Goal: Check status

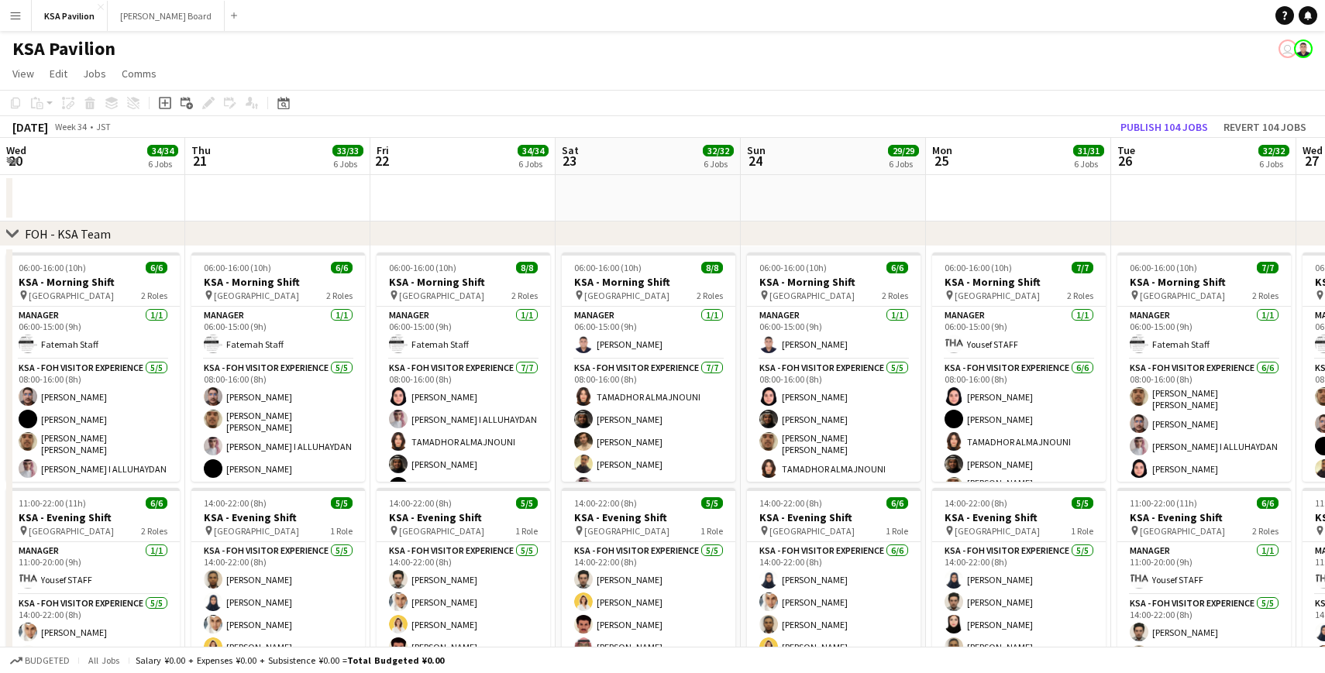
scroll to position [0, 730]
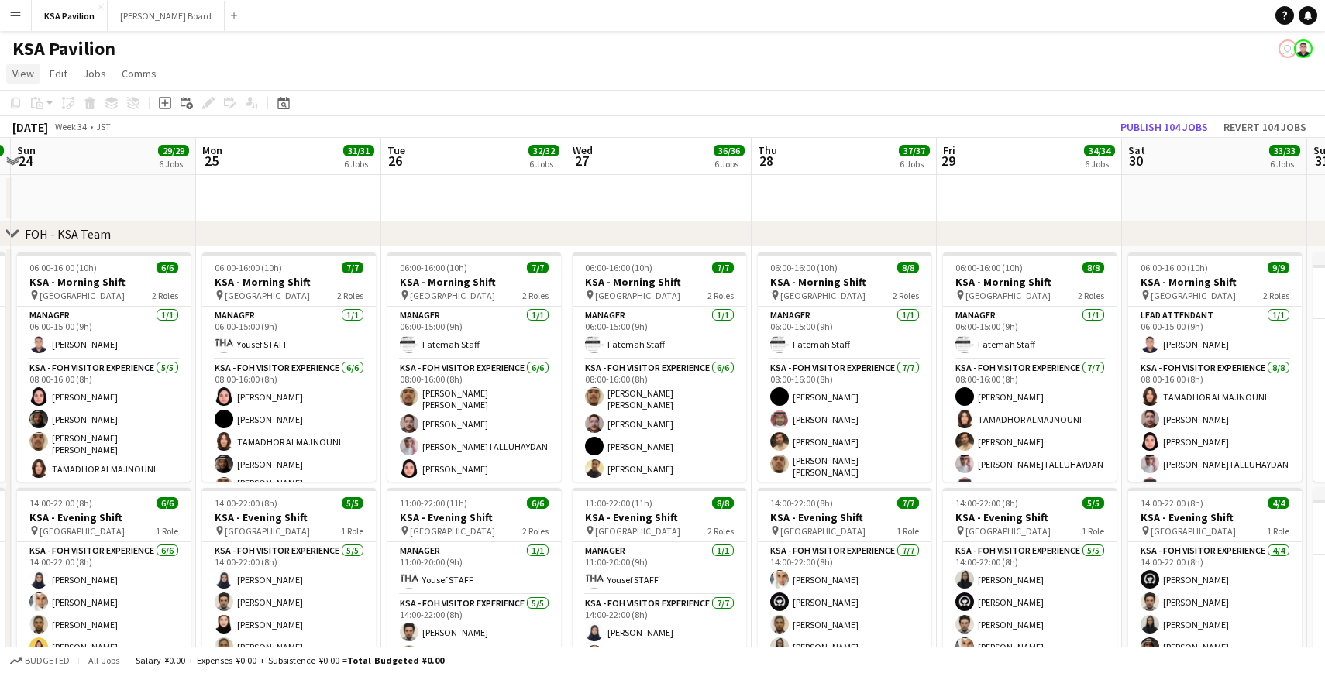
click at [28, 69] on span "View" at bounding box center [23, 74] width 22 height 14
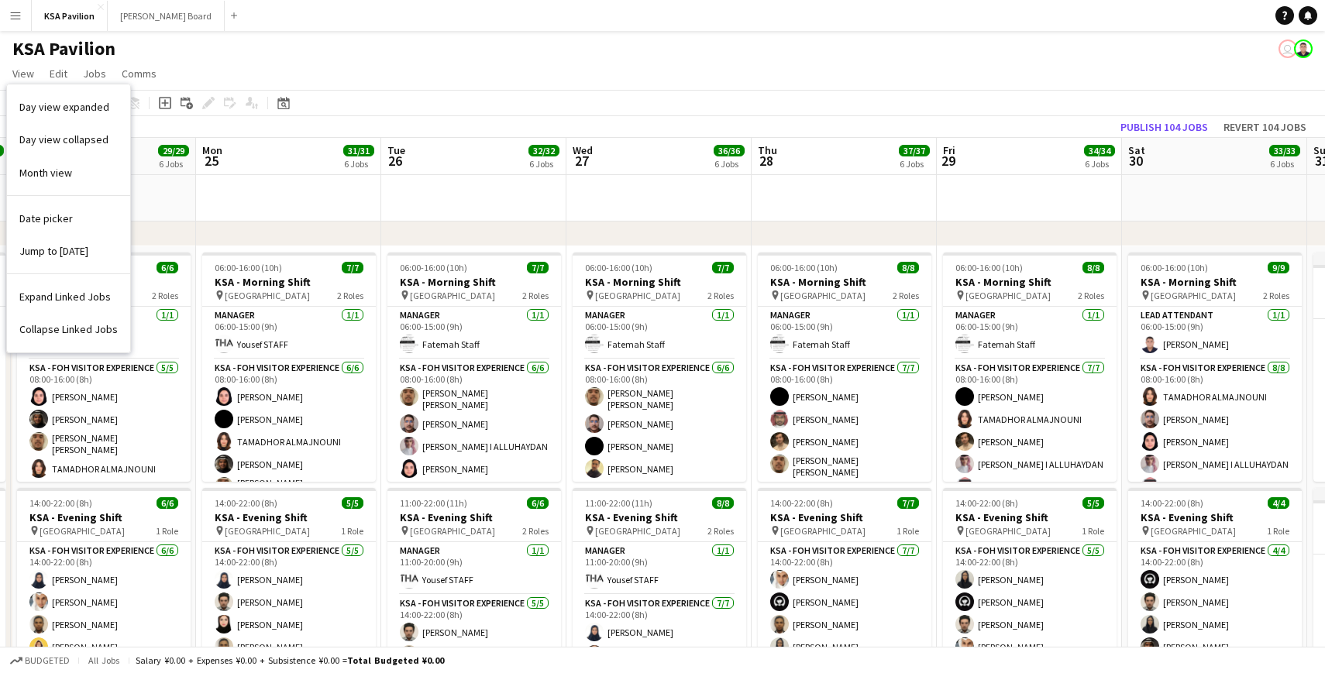
click at [29, 50] on h1 "KSA Pavilion" at bounding box center [63, 48] width 103 height 23
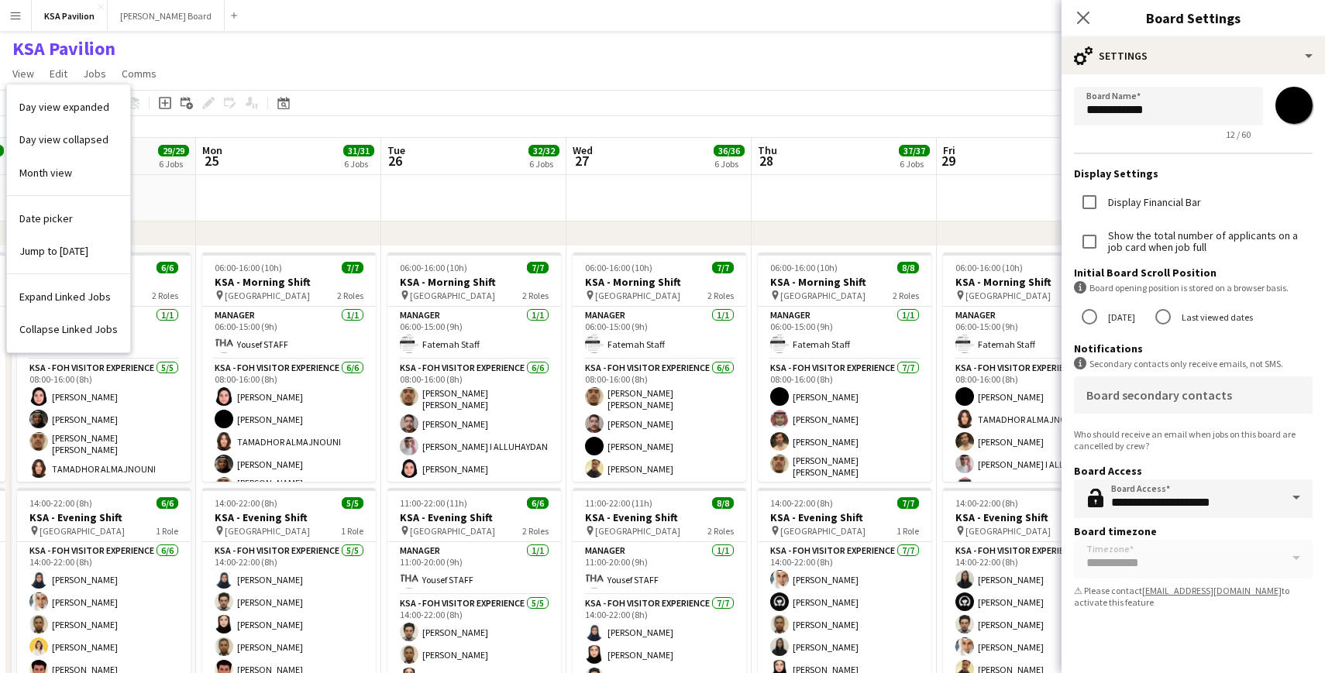
click at [222, 62] on app-page-menu "View Day view expanded Day view collapsed Month view Date picker Jump to [DATE]…" at bounding box center [662, 74] width 1325 height 29
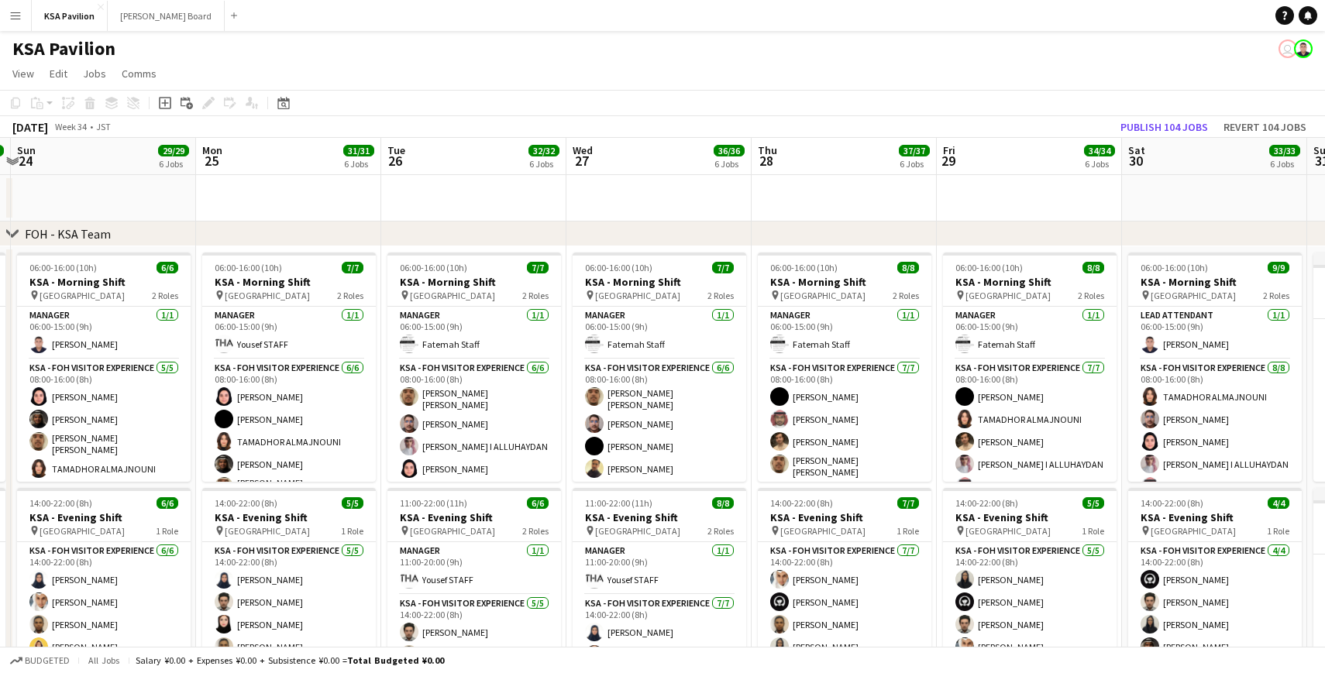
click at [22, 23] on button "Menu" at bounding box center [15, 15] width 31 height 31
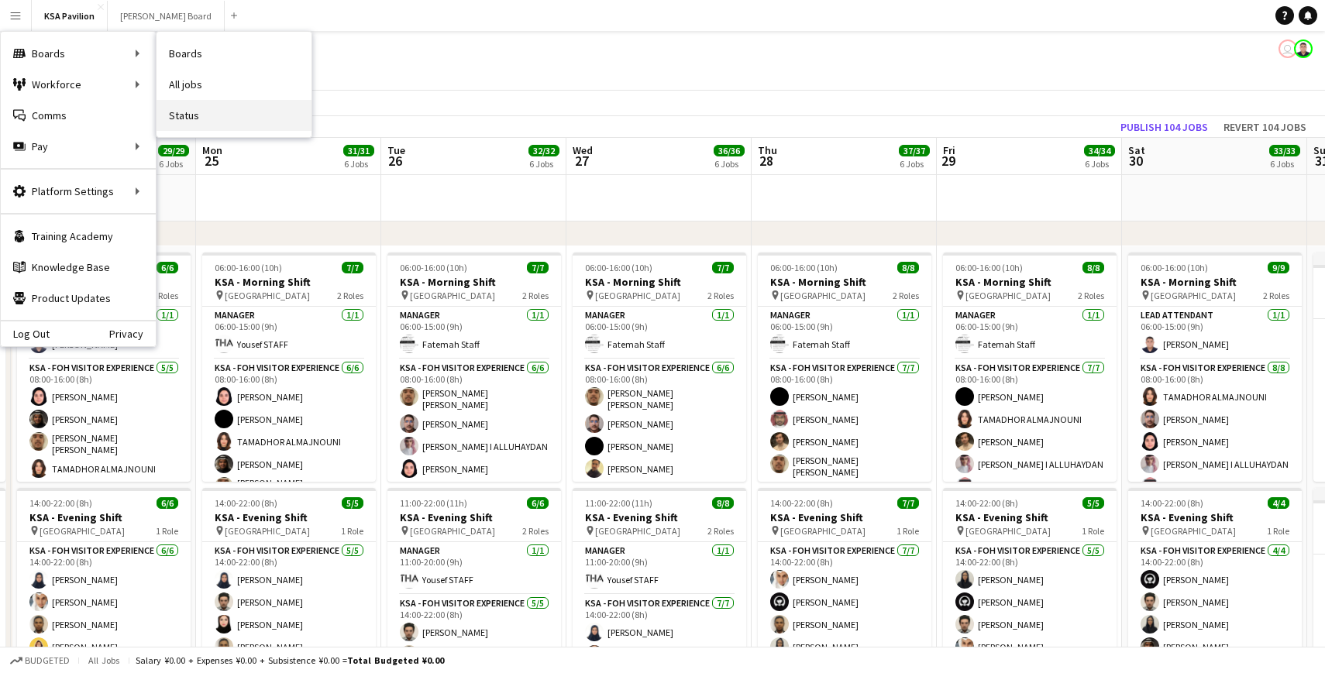
click at [198, 122] on link "Status" at bounding box center [233, 115] width 155 height 31
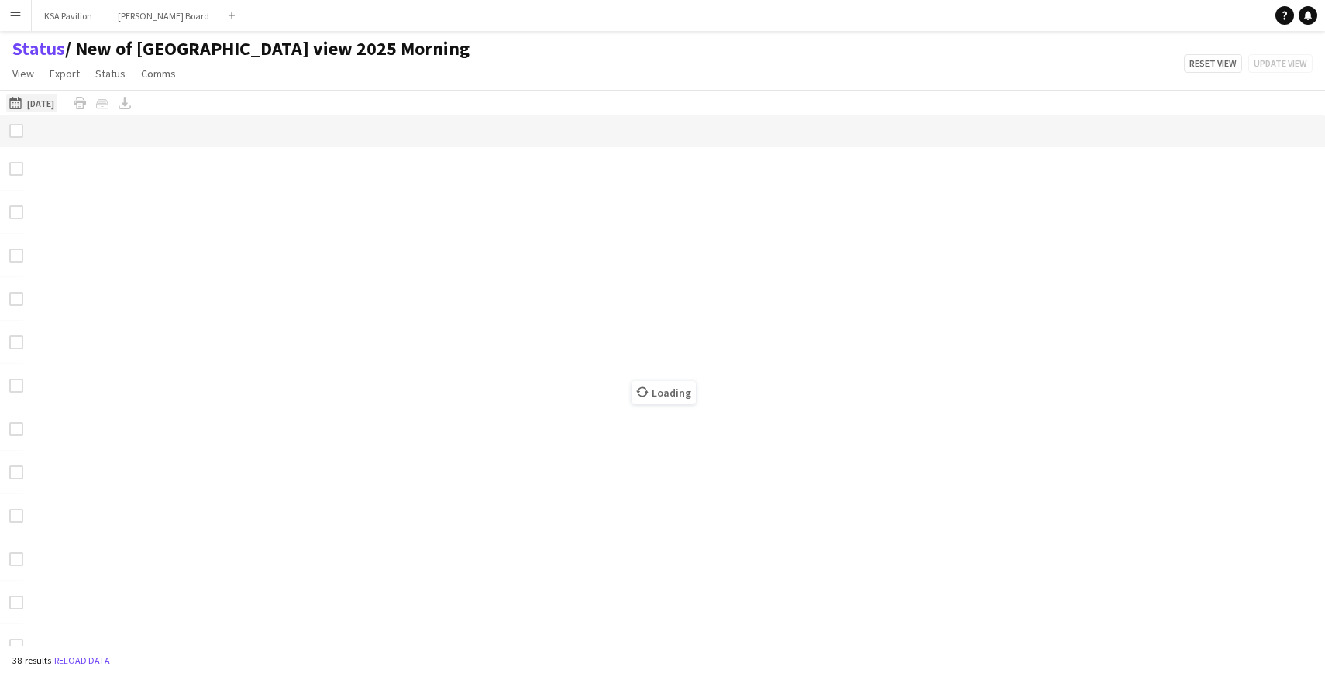
click at [49, 101] on button "[DATE] [DATE]" at bounding box center [31, 103] width 51 height 19
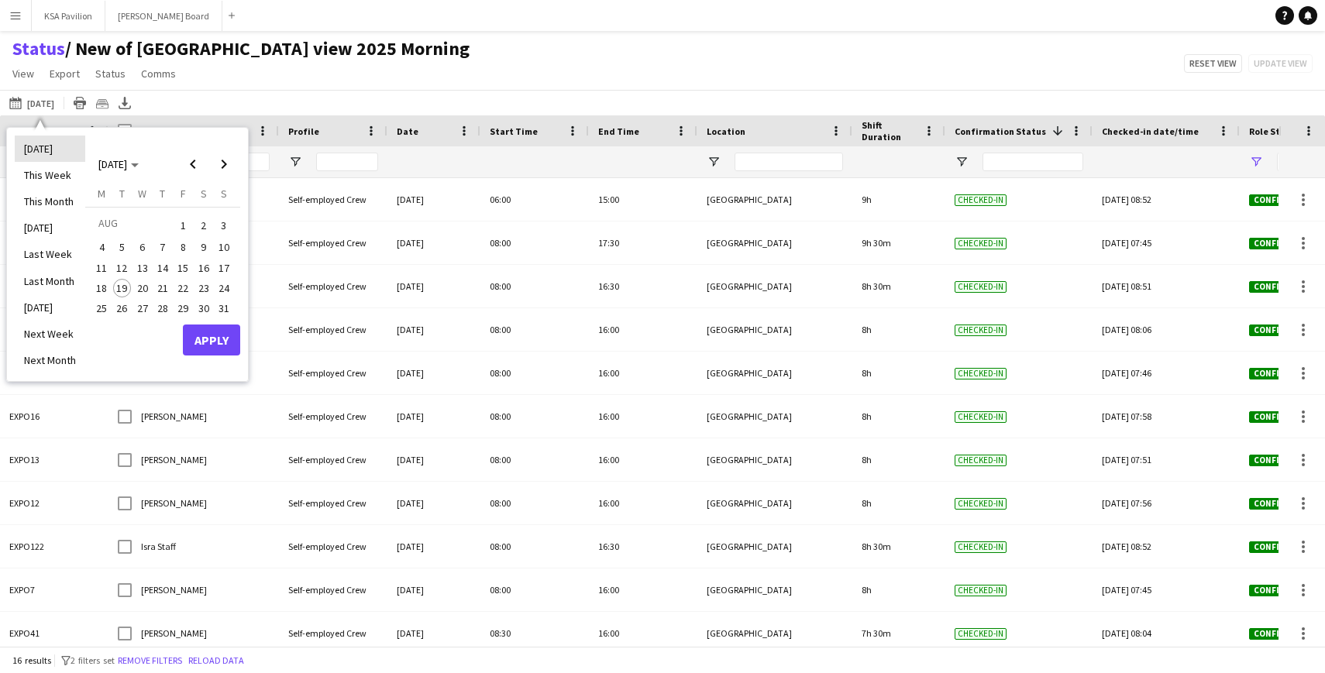
click at [53, 139] on li "[DATE]" at bounding box center [50, 149] width 70 height 26
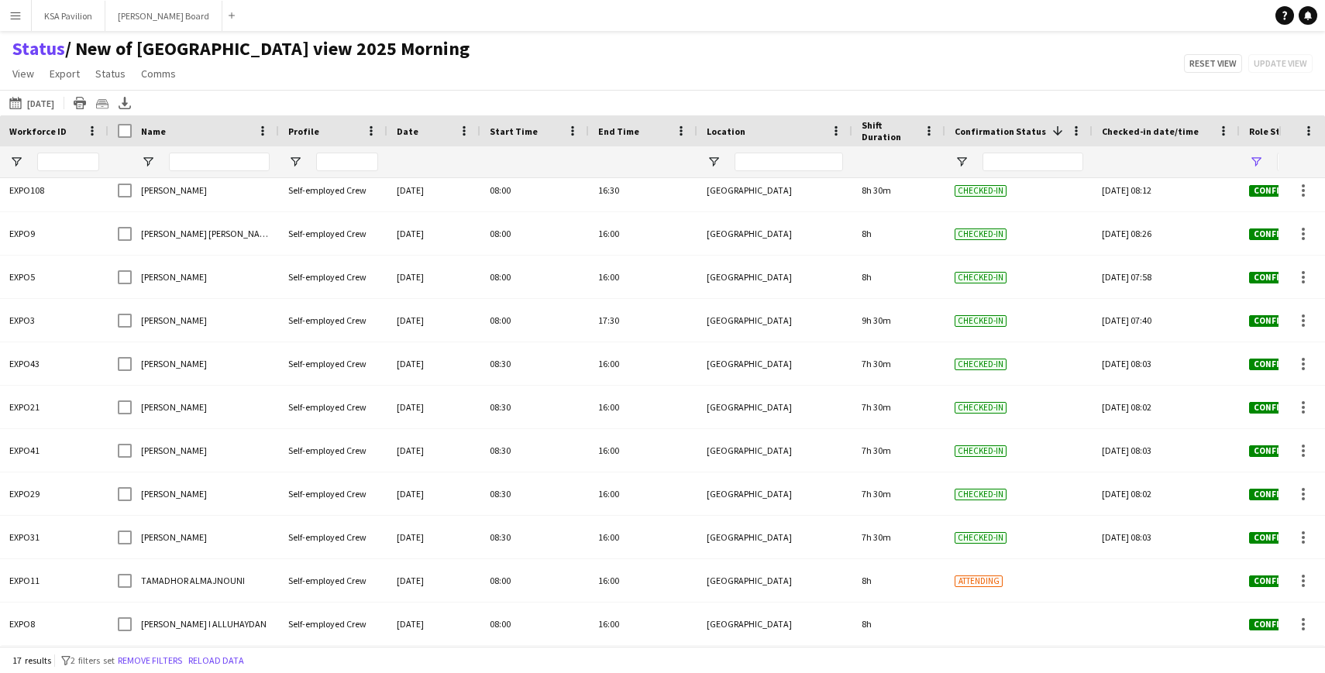
click at [8, 9] on button "Menu" at bounding box center [15, 15] width 31 height 31
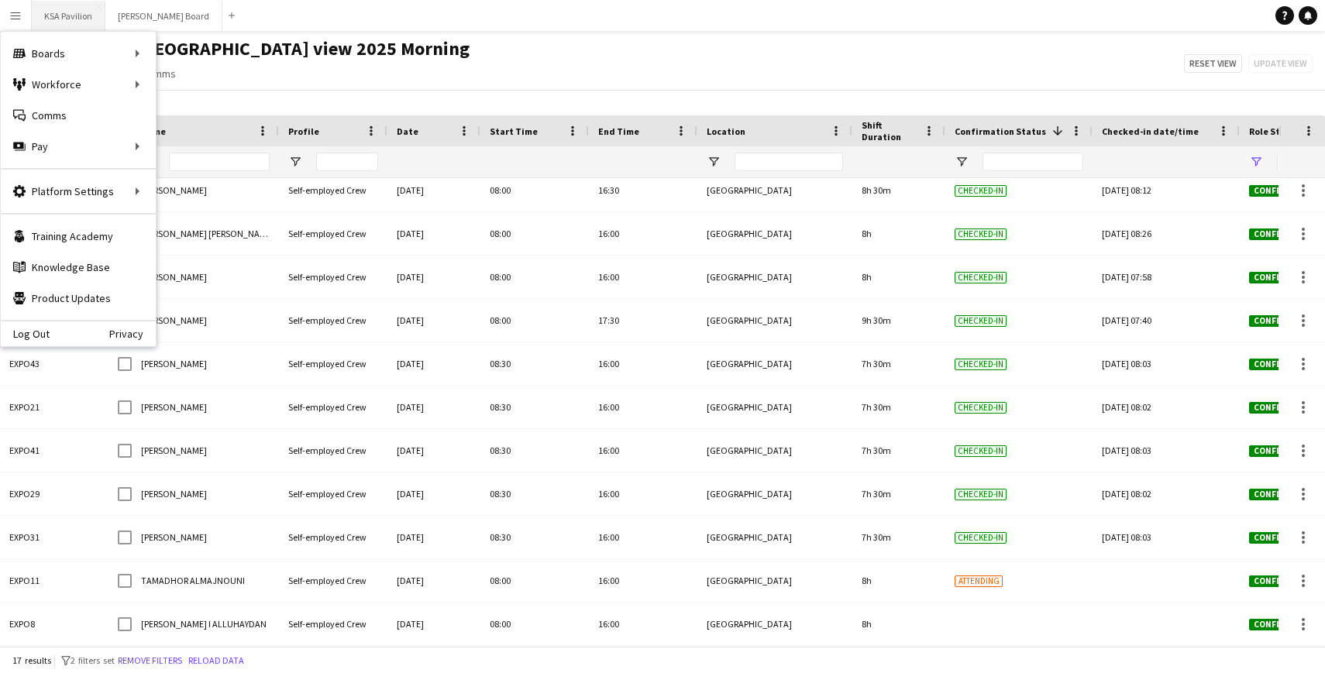
click at [81, 21] on button "KSA Pavilion Close" at bounding box center [69, 16] width 74 height 30
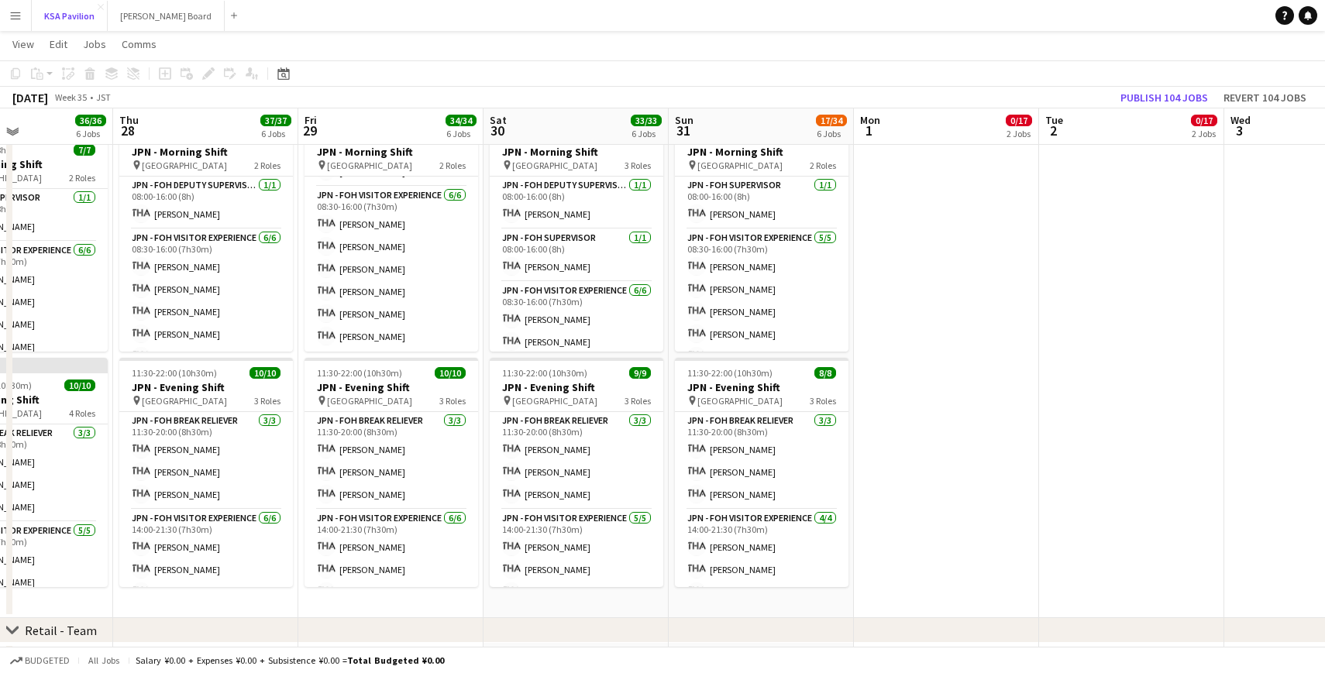
scroll to position [661, 0]
